Goal: Information Seeking & Learning: Learn about a topic

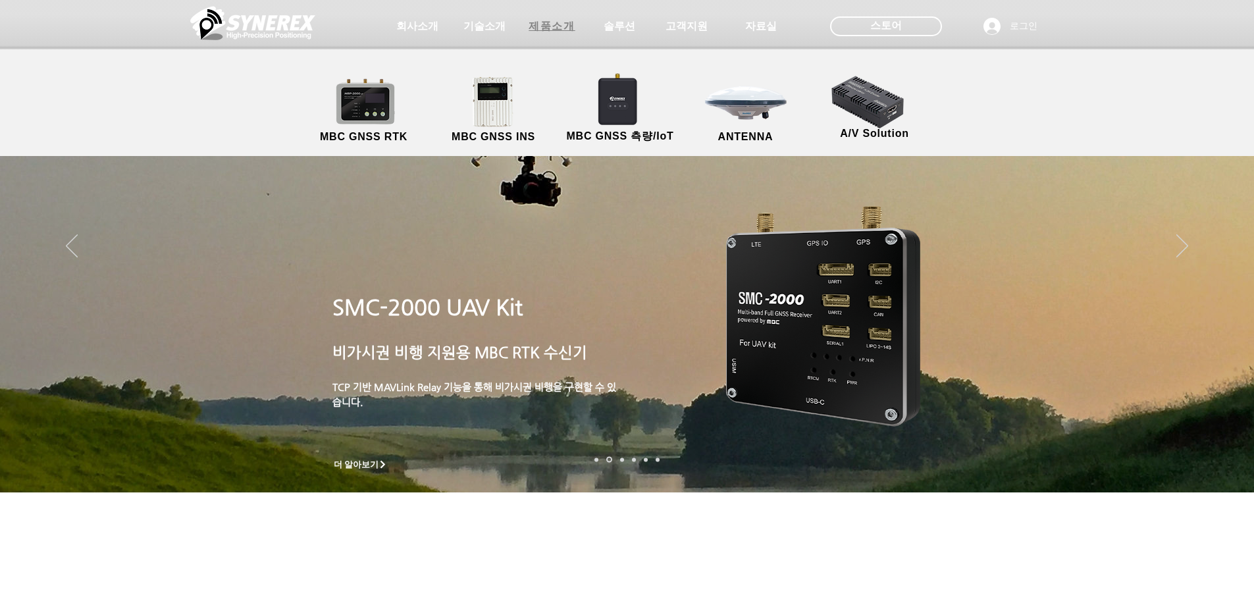
click at [521, 27] on span "제품소개" at bounding box center [552, 26] width 66 height 26
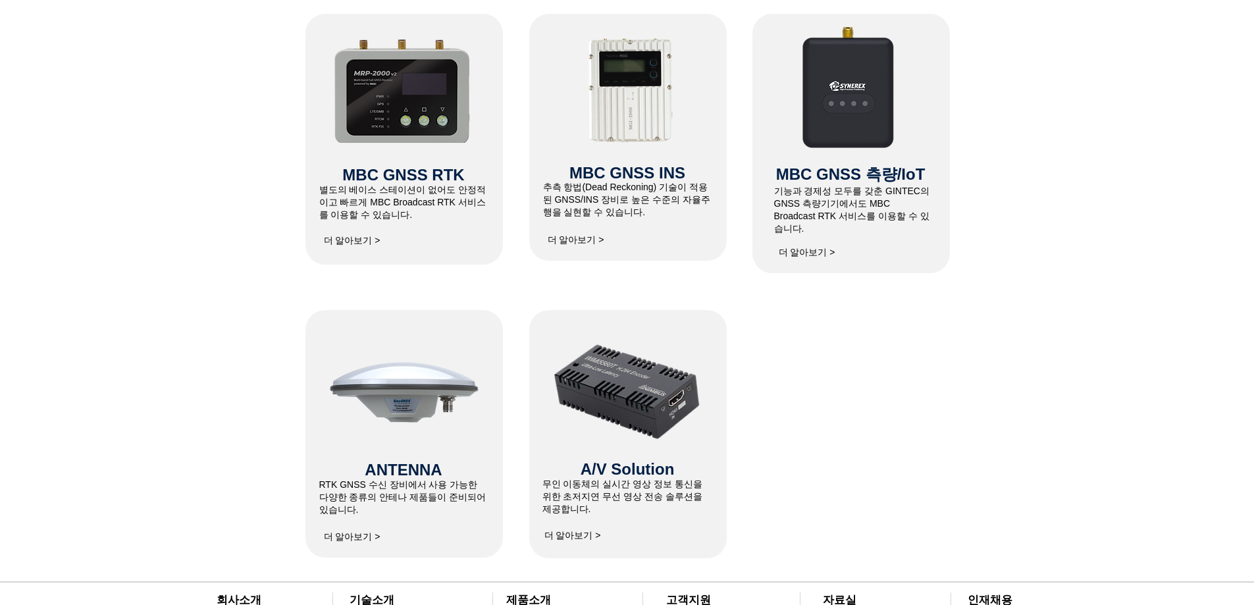
scroll to position [592, 0]
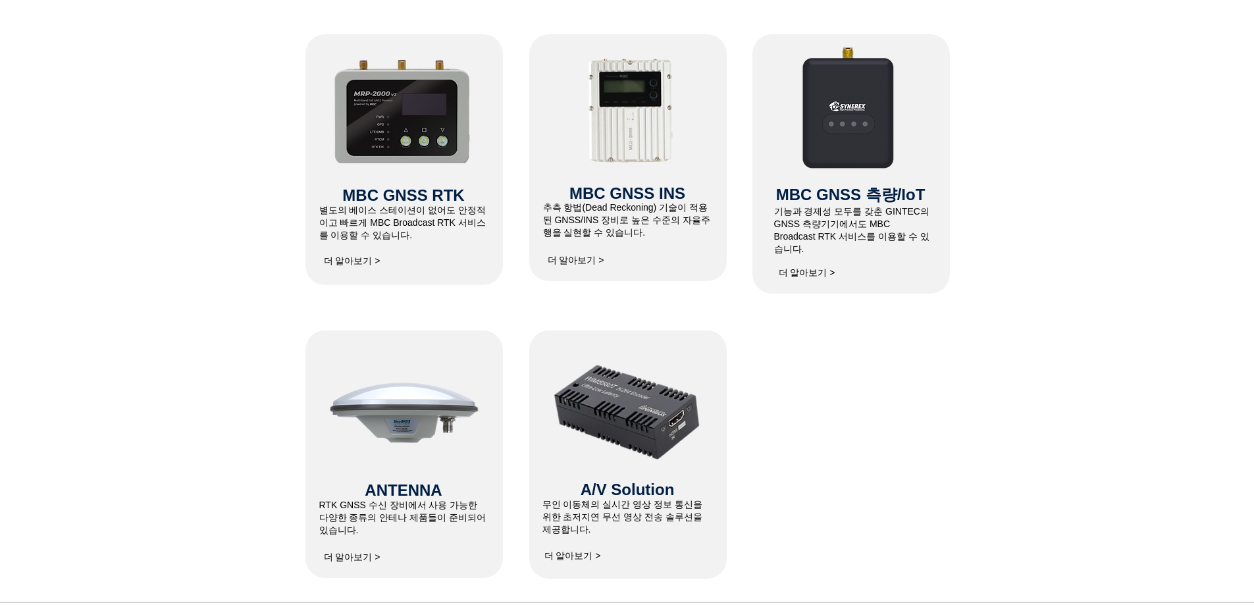
click at [813, 269] on span "더 알아보기 >" at bounding box center [807, 273] width 66 height 26
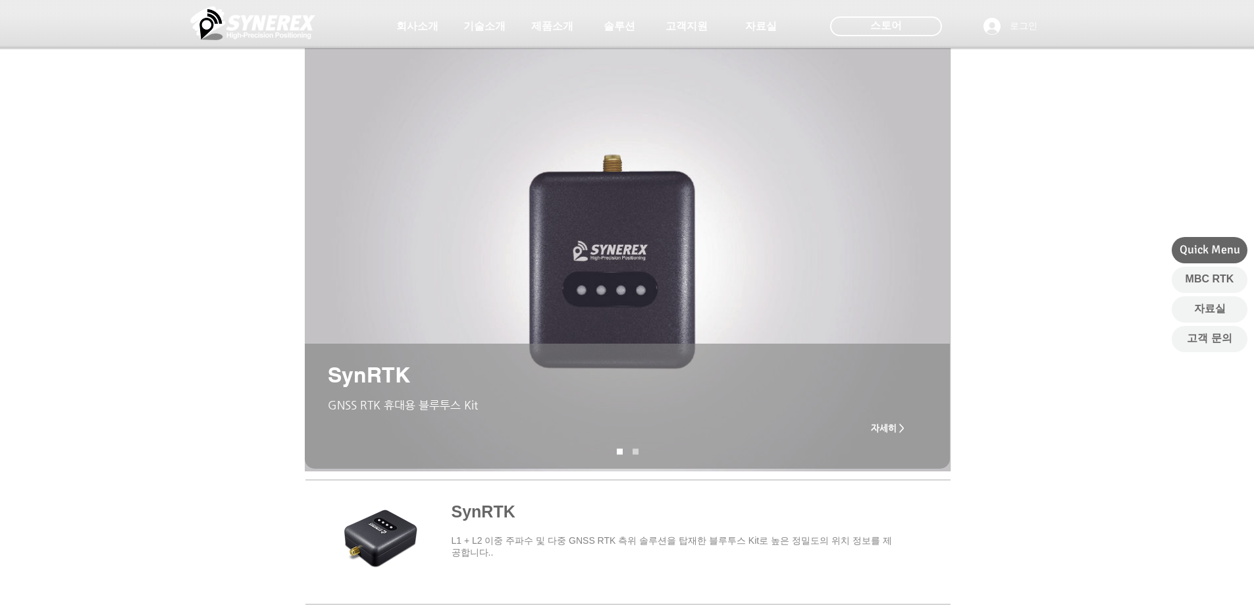
click at [903, 430] on span "자세히 >" at bounding box center [888, 428] width 34 height 11
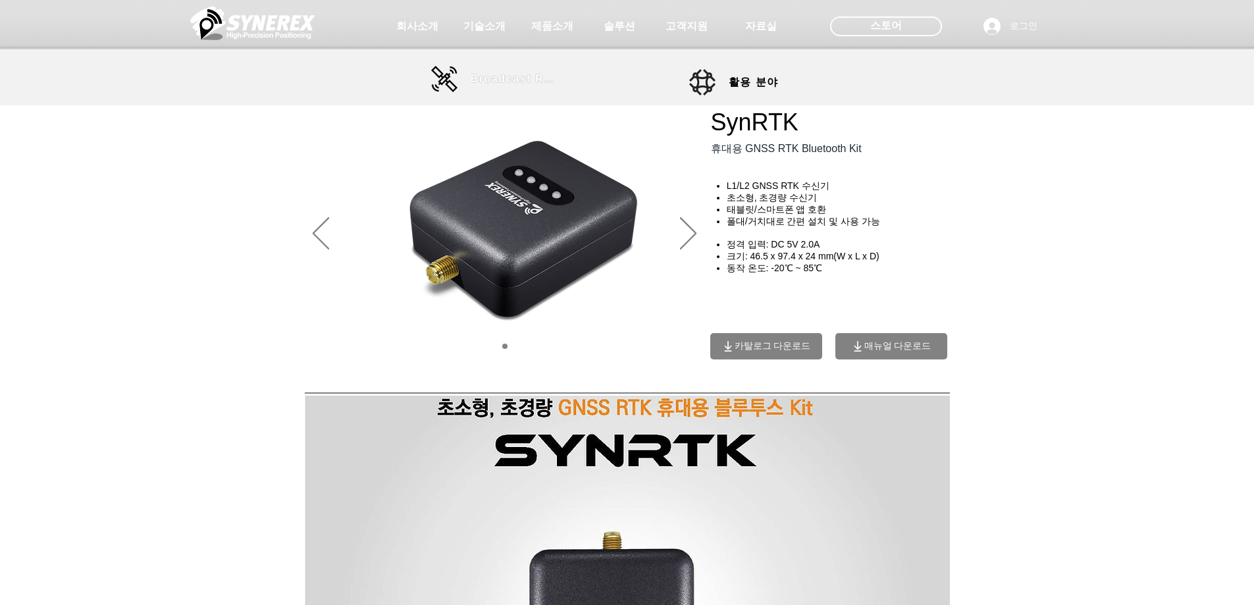
click at [496, 73] on span "Broadcast RTK" at bounding box center [515, 79] width 89 height 12
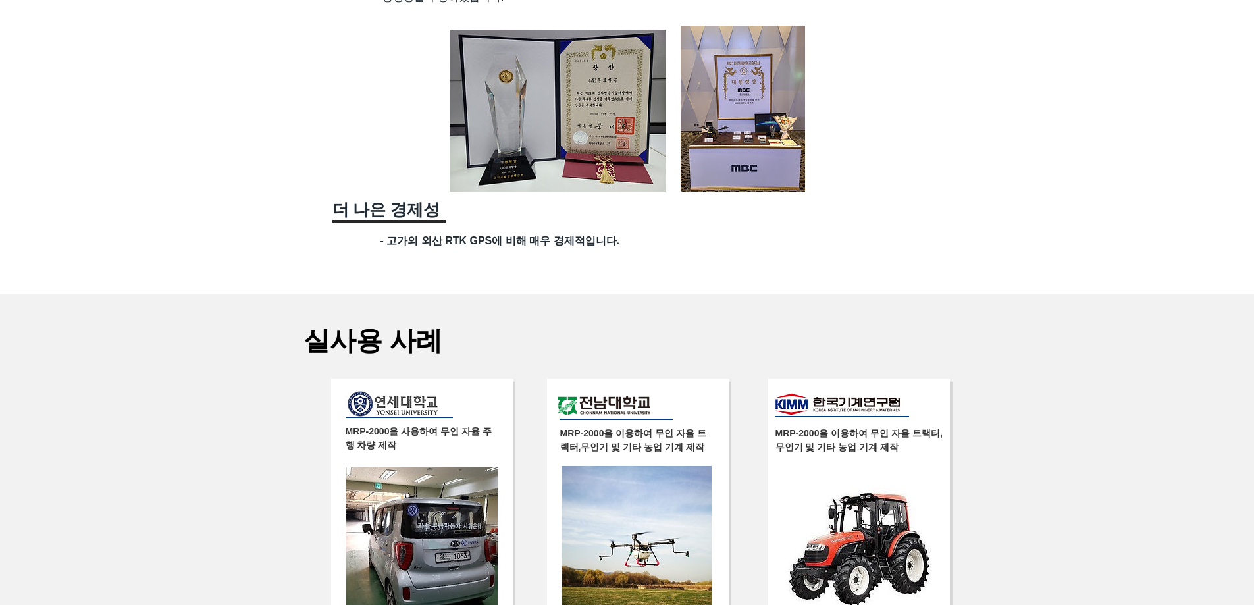
scroll to position [2040, 0]
